Goal: Task Accomplishment & Management: Use online tool/utility

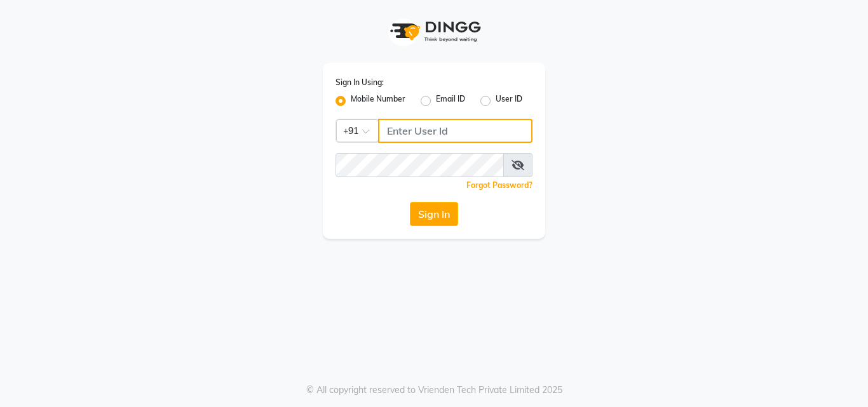
type input "9657515199"
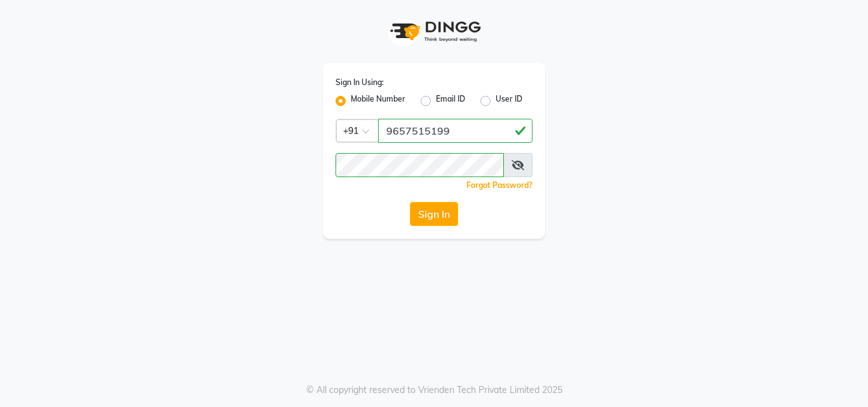
click at [139, 140] on div "Sign In Using: Mobile Number Email ID User ID Country Code × [PHONE_NUMBER] Rem…" at bounding box center [434, 119] width 725 height 239
drag, startPoint x: 723, startPoint y: 51, endPoint x: 646, endPoint y: 43, distance: 76.8
click at [703, 50] on div "Sign In Using: Mobile Number Email ID User ID Country Code × [PHONE_NUMBER] Rem…" at bounding box center [434, 119] width 725 height 239
drag, startPoint x: 222, startPoint y: 235, endPoint x: 331, endPoint y: 224, distance: 109.9
click at [222, 236] on div "Sign In Using: Mobile Number Email ID User ID Country Code × [PHONE_NUMBER] Rem…" at bounding box center [434, 119] width 725 height 239
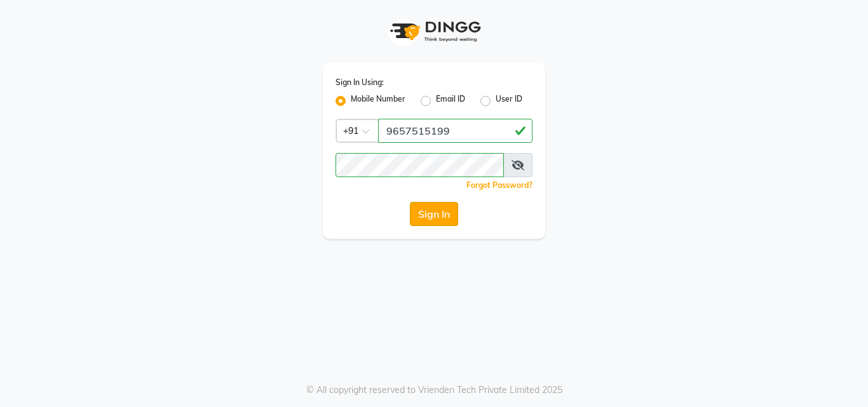
click at [420, 210] on button "Sign In" at bounding box center [434, 214] width 48 height 24
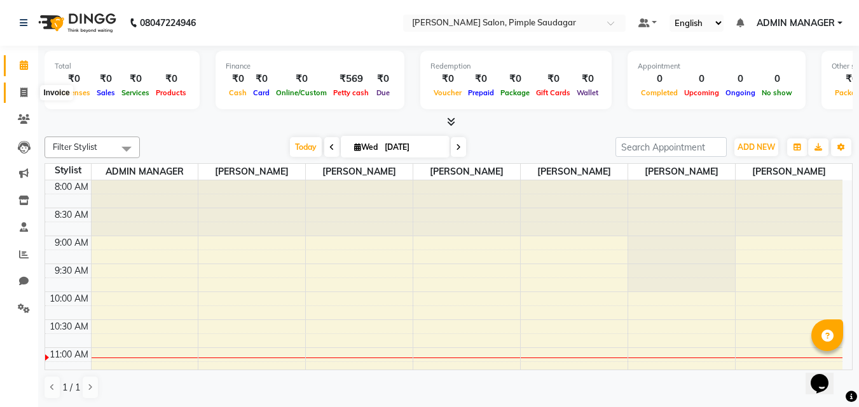
click at [20, 92] on icon at bounding box center [23, 93] width 7 height 10
select select "7816"
select select "service"
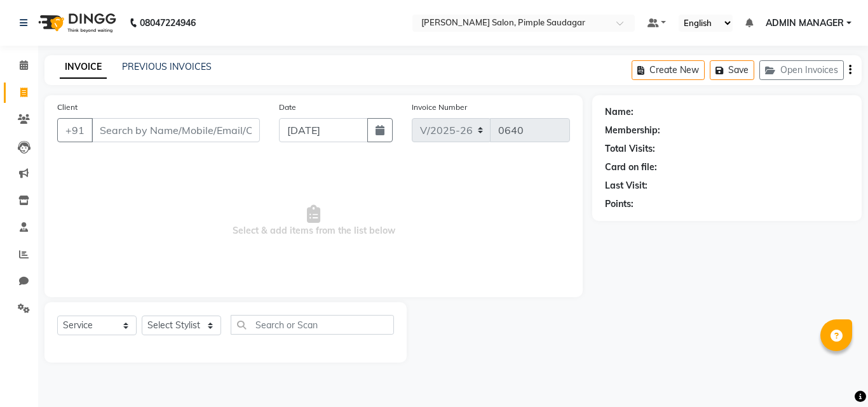
select select "7816"
select select "service"
